Goal: Task Accomplishment & Management: Use online tool/utility

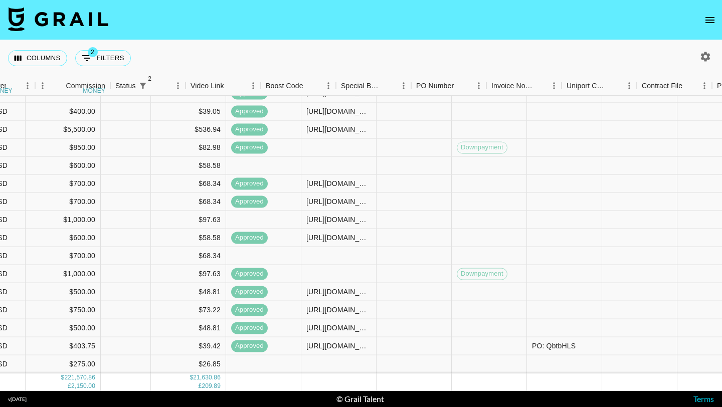
scroll to position [7438, 950]
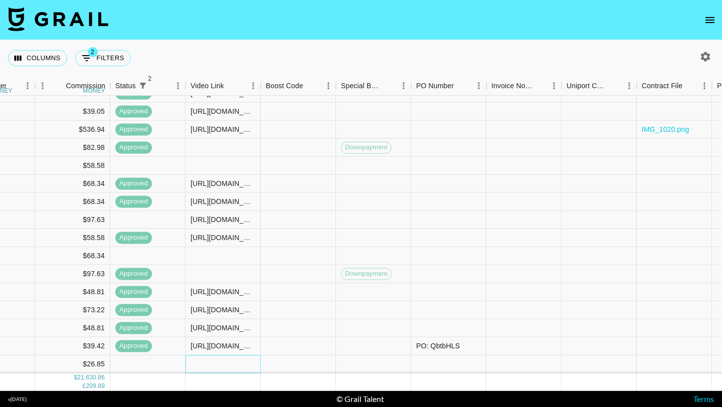
click at [221, 368] on div at bounding box center [222, 364] width 75 height 18
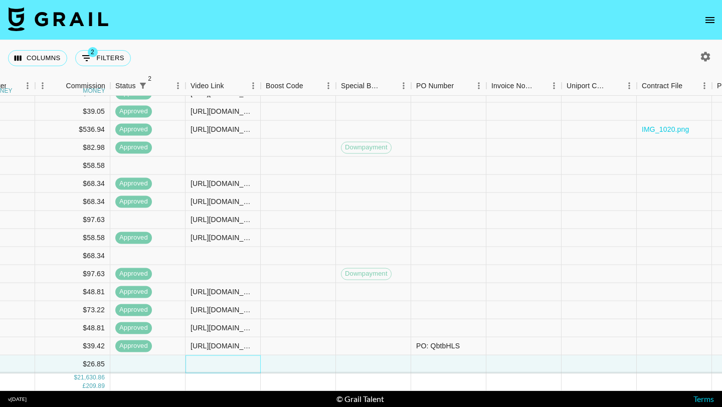
click at [221, 368] on div at bounding box center [222, 364] width 75 height 18
type input "[URL][DOMAIN_NAME]"
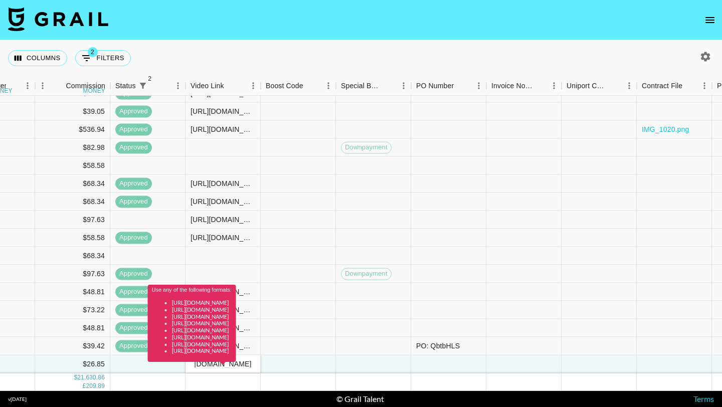
click at [236, 355] on div "Use any of the following formats: [URL][DOMAIN_NAME] [URL][DOMAIN_NAME] [URL][D…" at bounding box center [192, 323] width 88 height 77
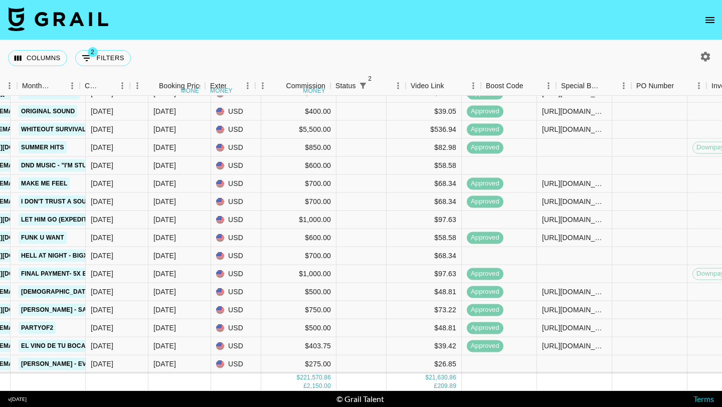
scroll to position [7438, 779]
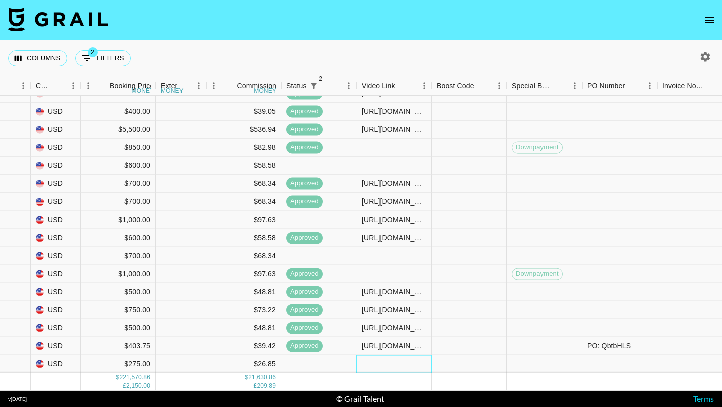
click at [401, 368] on div at bounding box center [393, 364] width 75 height 18
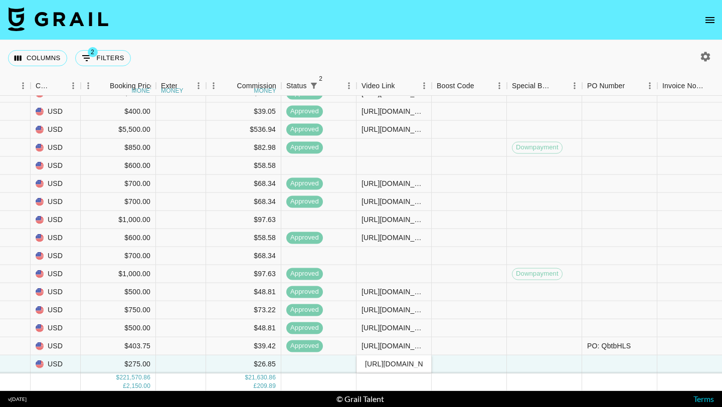
scroll to position [0, 239]
type input "https://www.tiktok.com/@xo.yanaa/video/7537634662252842248?_t=ZS-8yoSEoT7aF8&_r…"
click at [476, 367] on div at bounding box center [469, 364] width 75 height 18
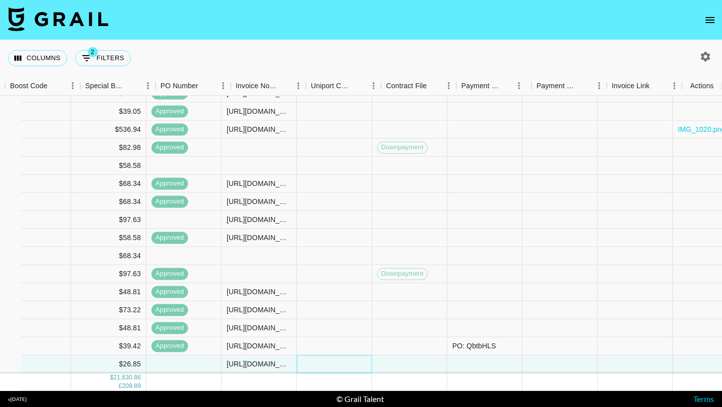
scroll to position [7438, 1206]
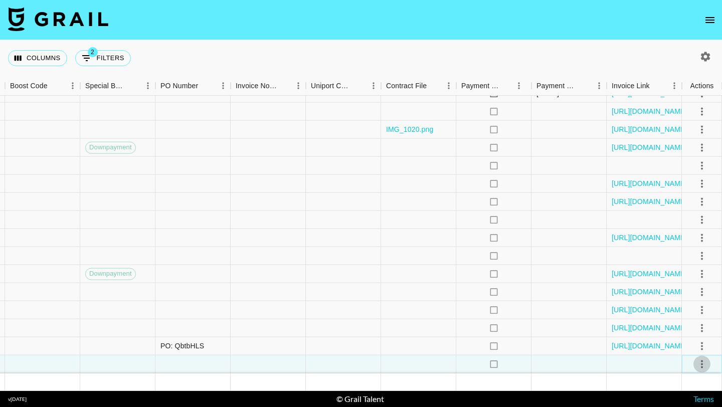
click at [697, 362] on icon "select merge strategy" at bounding box center [702, 364] width 12 height 12
click at [698, 346] on li "Approve" at bounding box center [689, 342] width 65 height 18
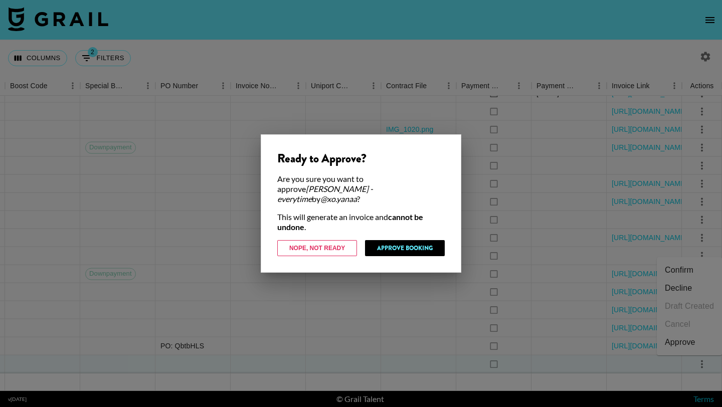
click at [425, 231] on div "Ready to Approve? Are you sure you want to approve Ariana Grande - everytime by…" at bounding box center [361, 203] width 201 height 138
click at [426, 240] on button "Approve Booking" at bounding box center [405, 248] width 80 height 16
